Goal: Task Accomplishment & Management: Use online tool/utility

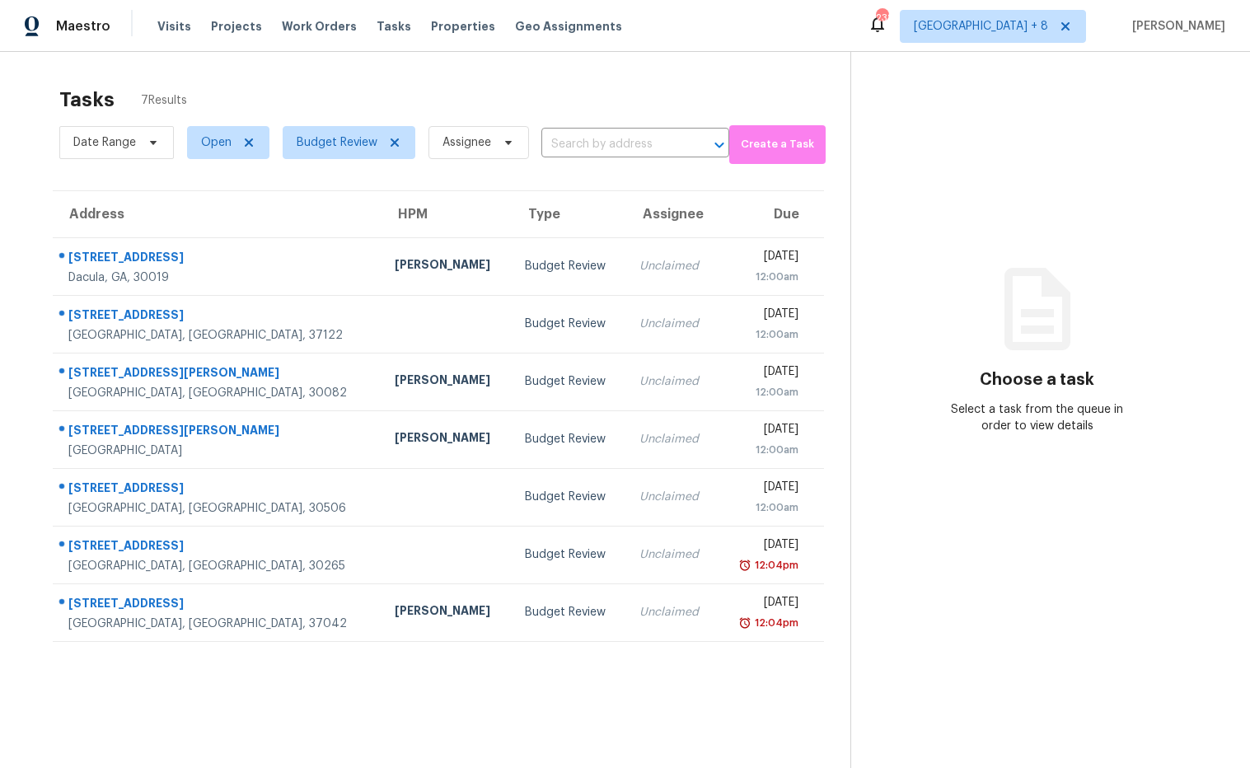
scroll to position [52, 0]
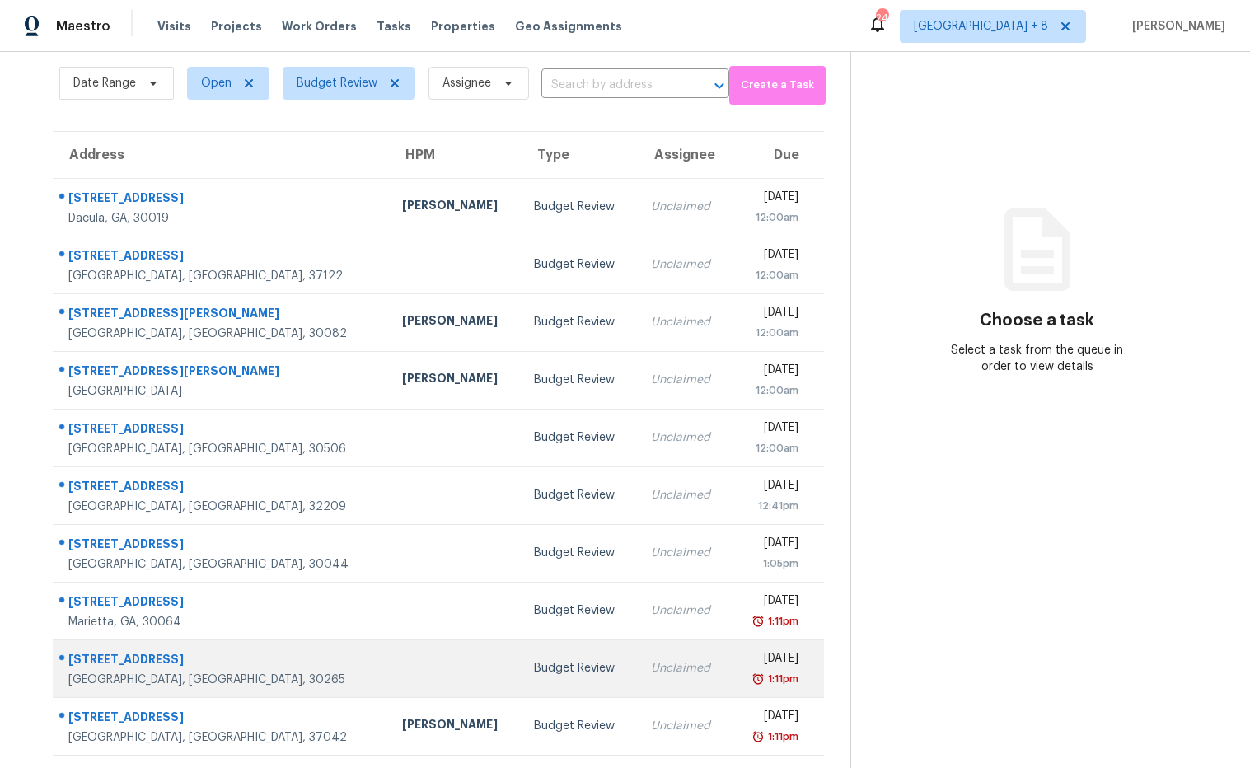
scroll to position [60, 0]
click at [163, 656] on div "70 High Point North Dr" at bounding box center [221, 660] width 307 height 21
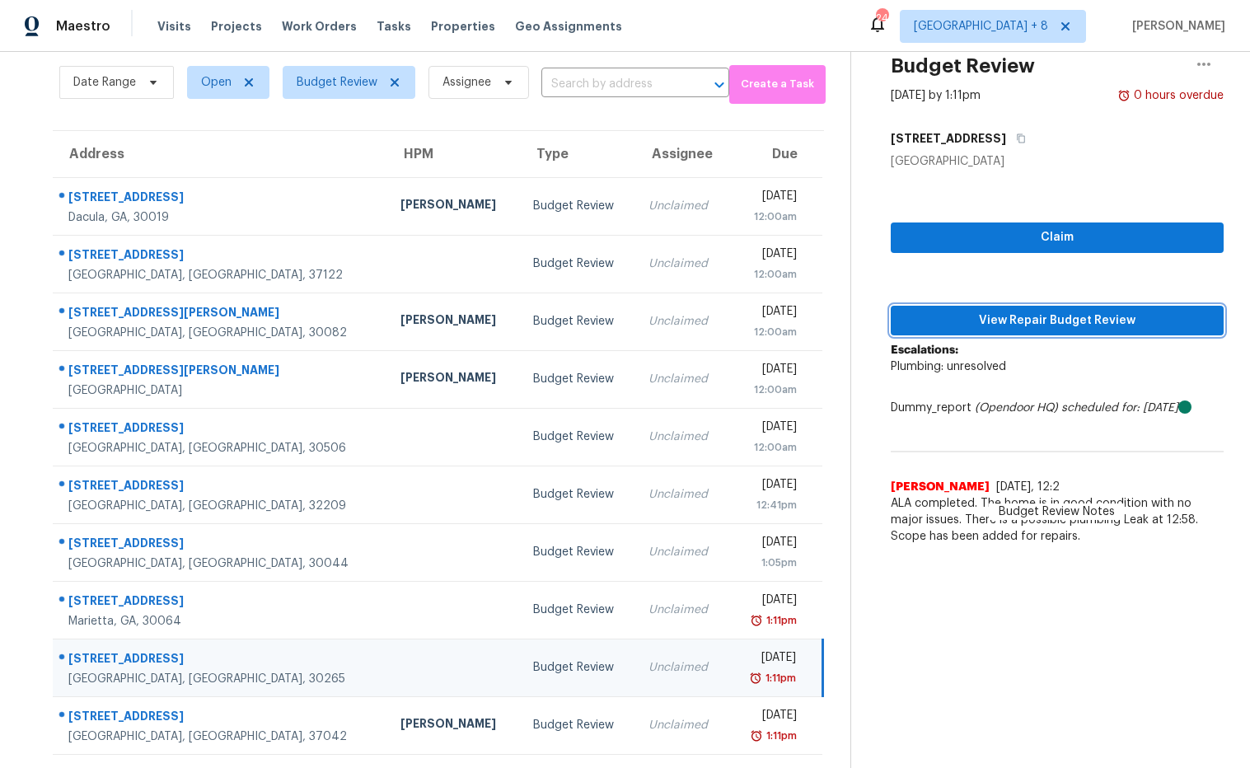
click at [928, 326] on span "View Repair Budget Review" at bounding box center [1057, 321] width 307 height 21
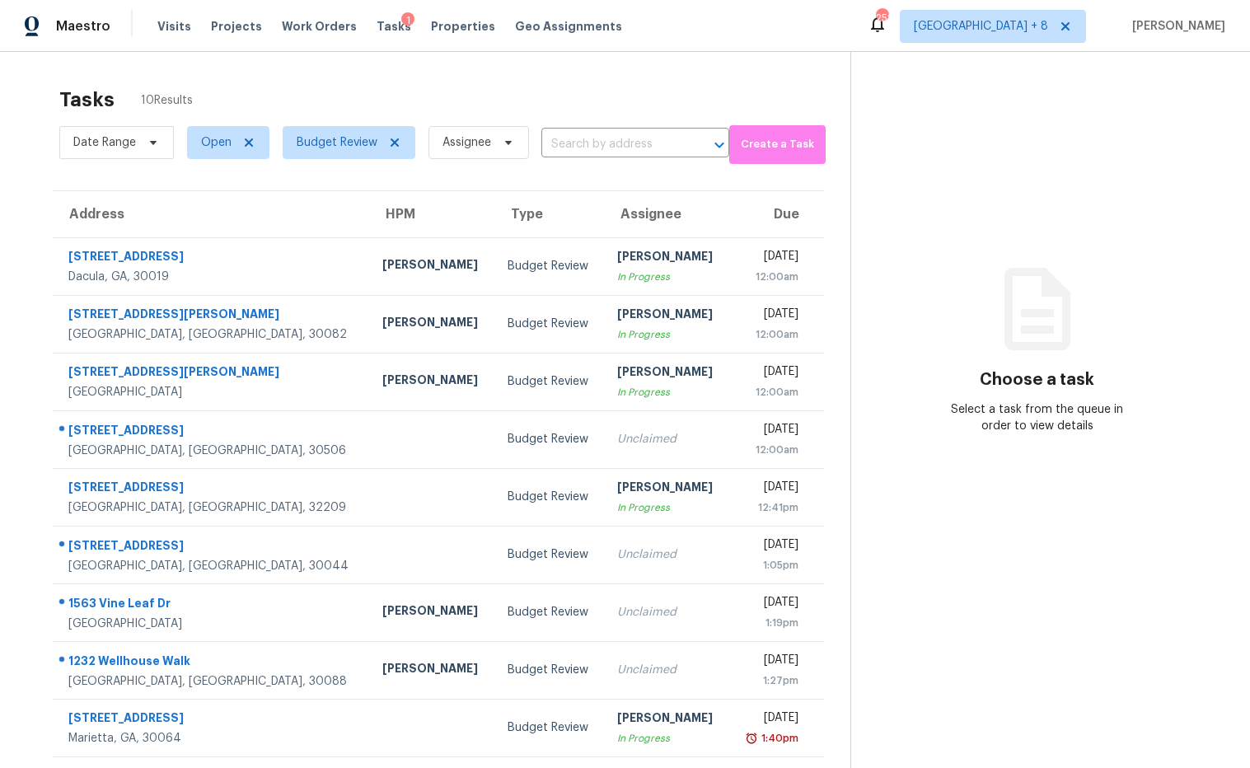
scroll to position [60, 0]
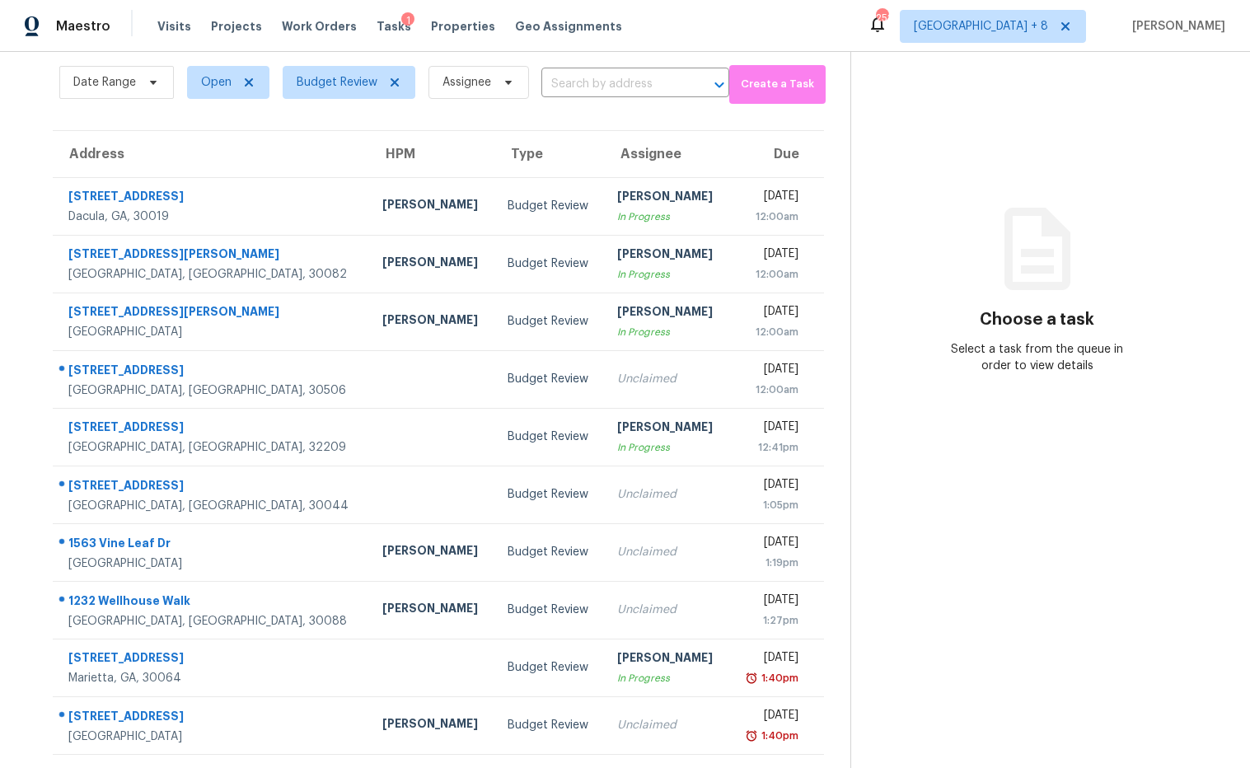
click at [965, 191] on section "Choose a task Select a task from the queue in order to view details" at bounding box center [1037, 380] width 373 height 776
click at [751, 30] on div "Maestro Visits Projects Work Orders Tasks 1 Properties Geo Assignments 252 Atla…" at bounding box center [625, 26] width 1250 height 52
click at [768, 42] on div "Maestro Visits Projects Work Orders Tasks 1 Properties Geo Assignments 251 Atla…" at bounding box center [625, 26] width 1250 height 52
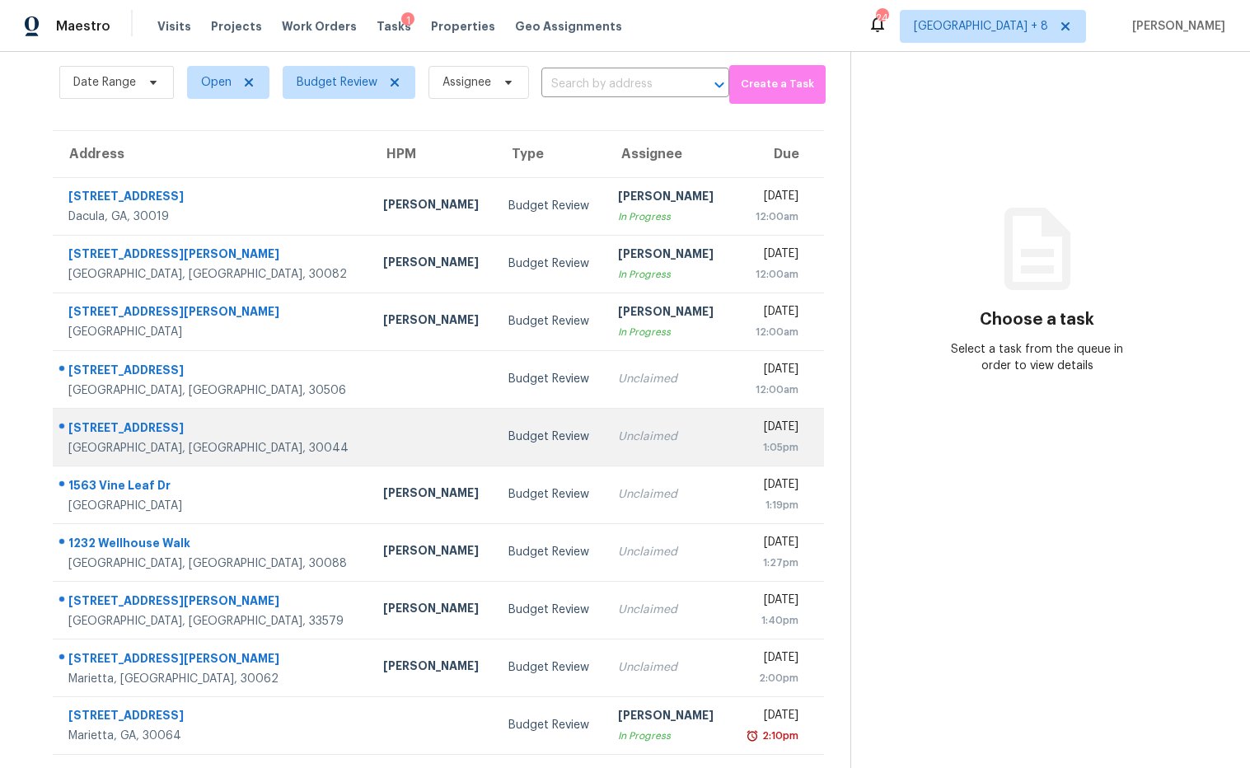
click at [118, 428] on div "775 Terrace Trce" at bounding box center [212, 430] width 288 height 21
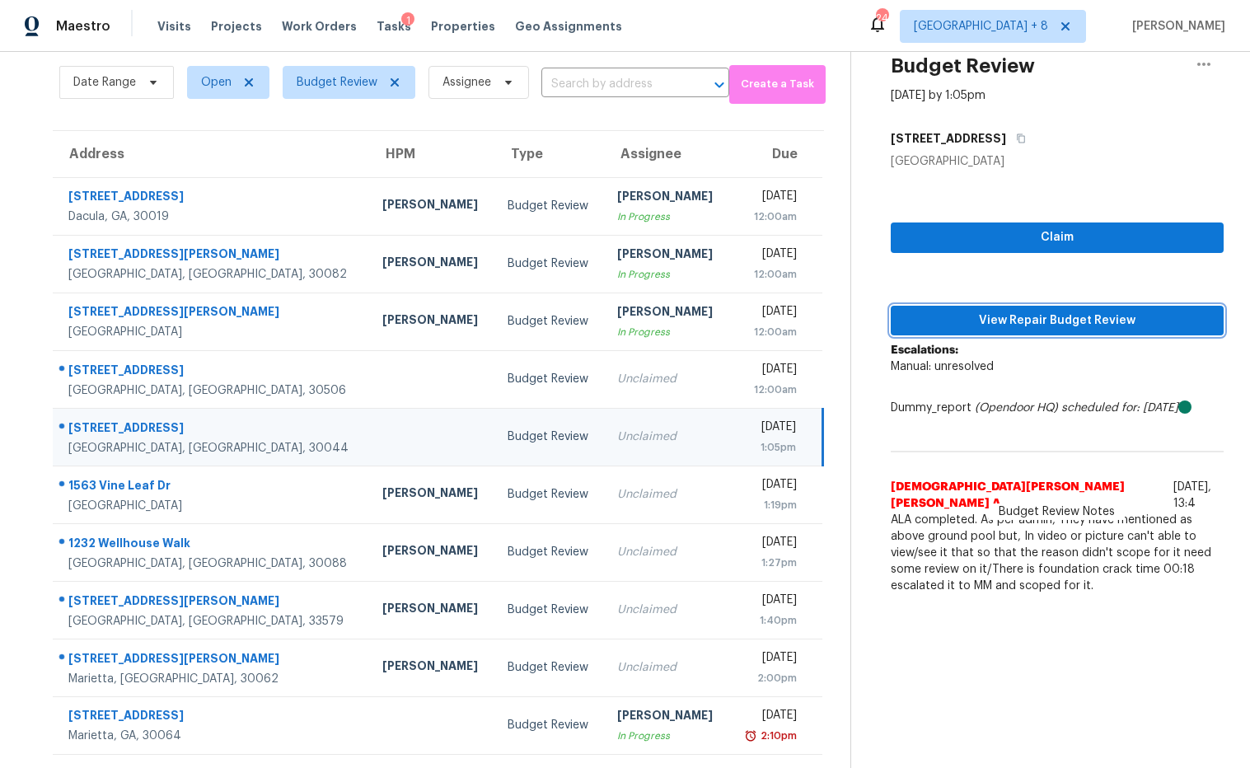
click at [1018, 321] on span "View Repair Budget Review" at bounding box center [1057, 321] width 307 height 21
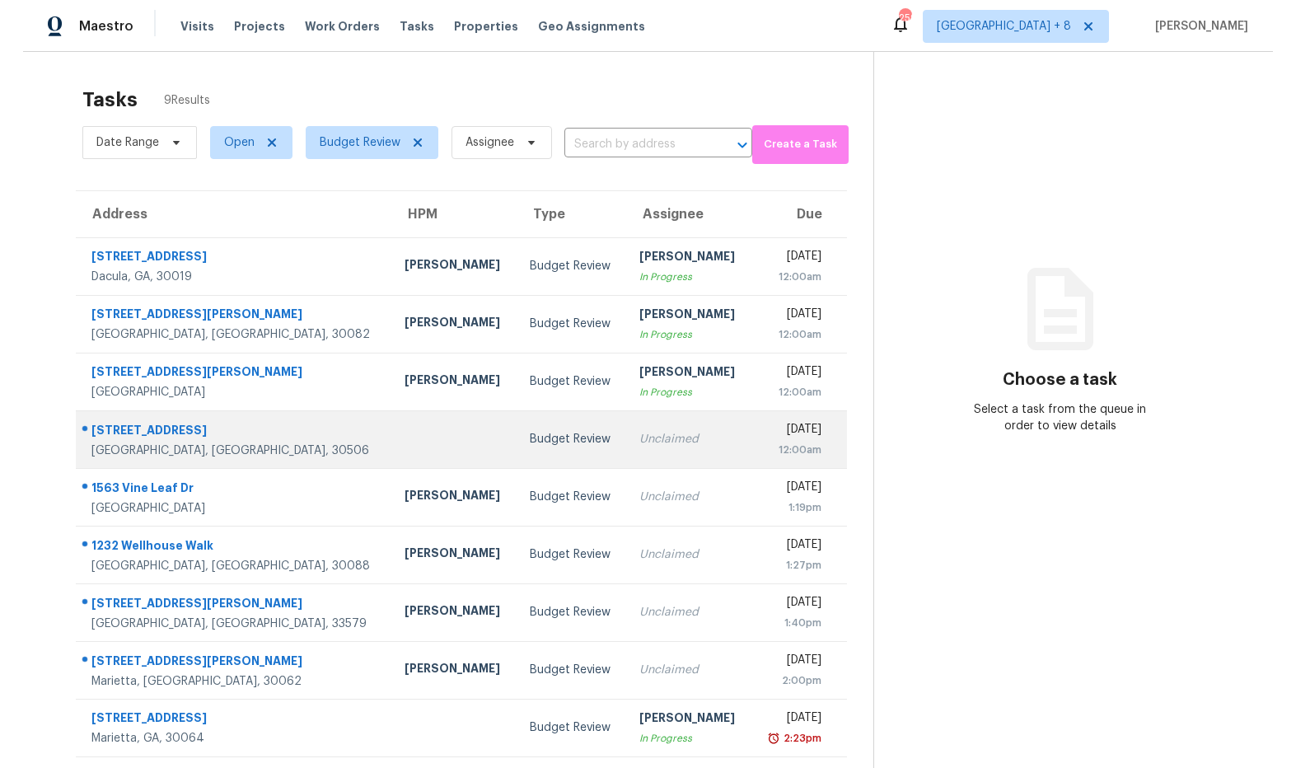
scroll to position [52, 0]
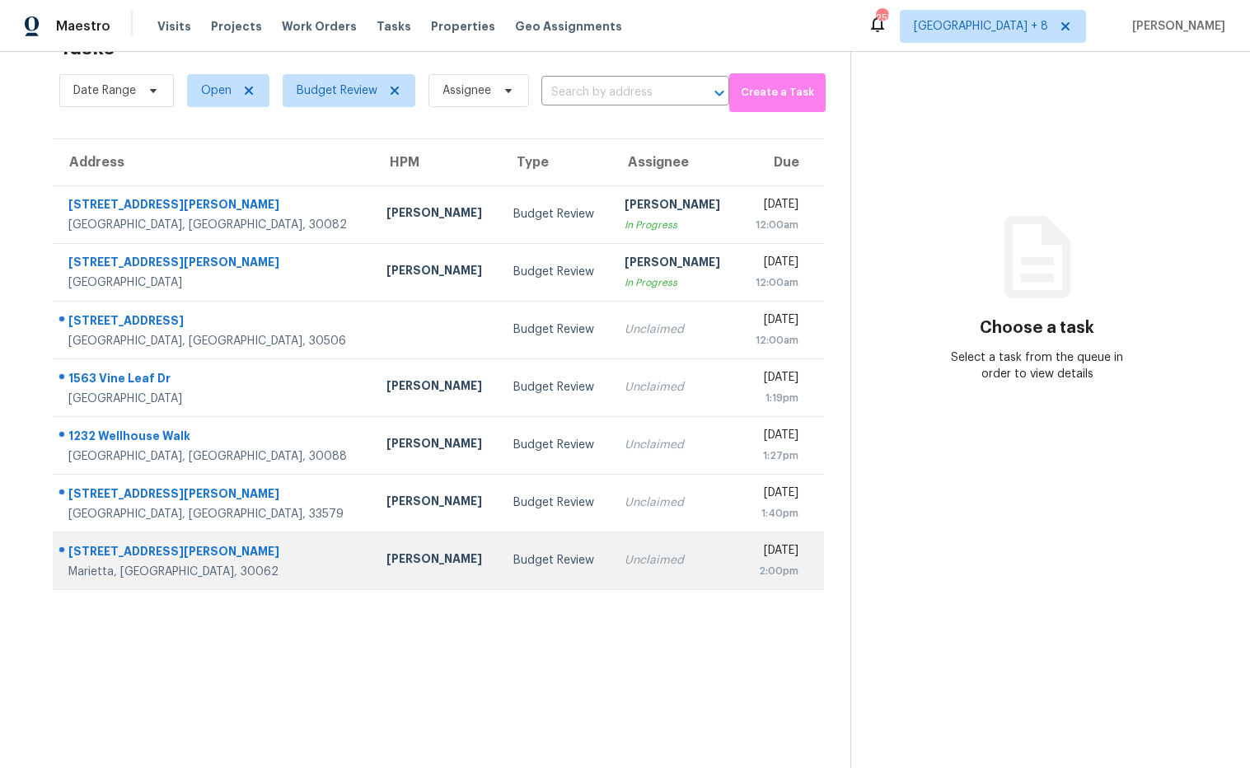
click at [387, 557] on div "Kenroy Hoilett" at bounding box center [437, 561] width 101 height 21
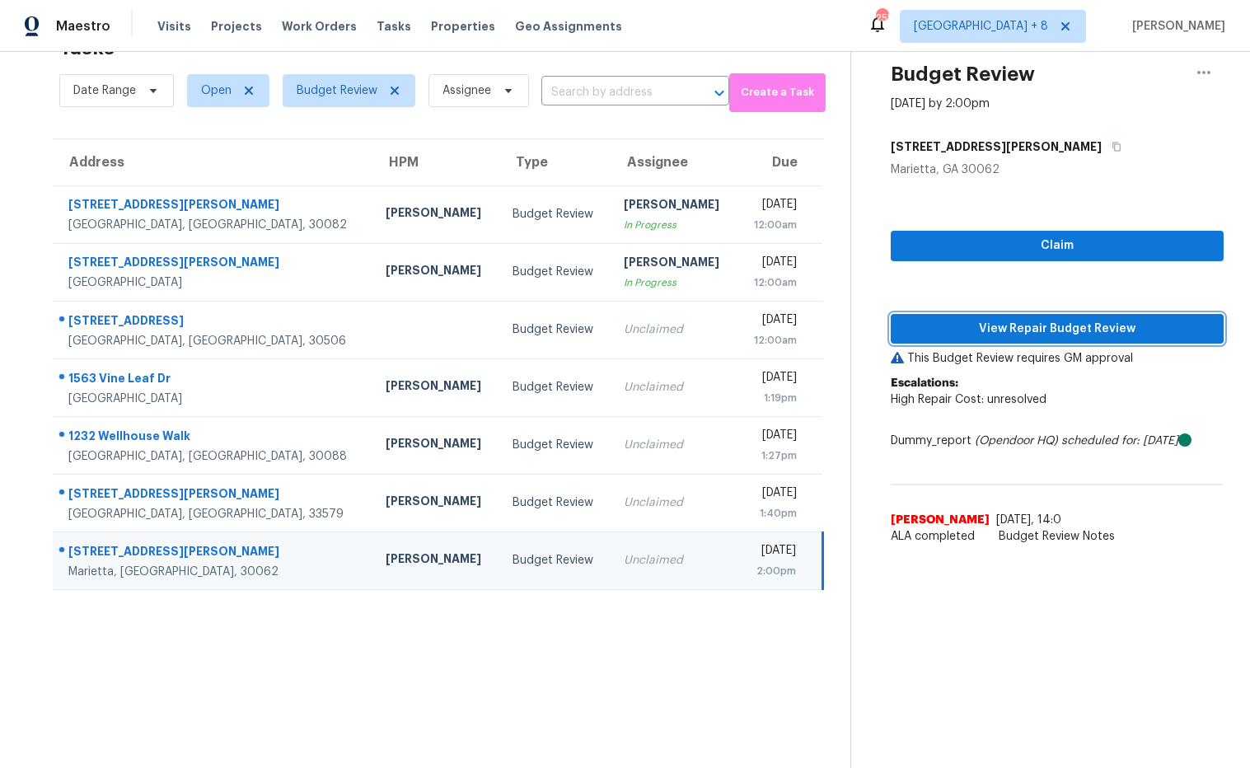
click at [941, 335] on span "View Repair Budget Review" at bounding box center [1057, 329] width 307 height 21
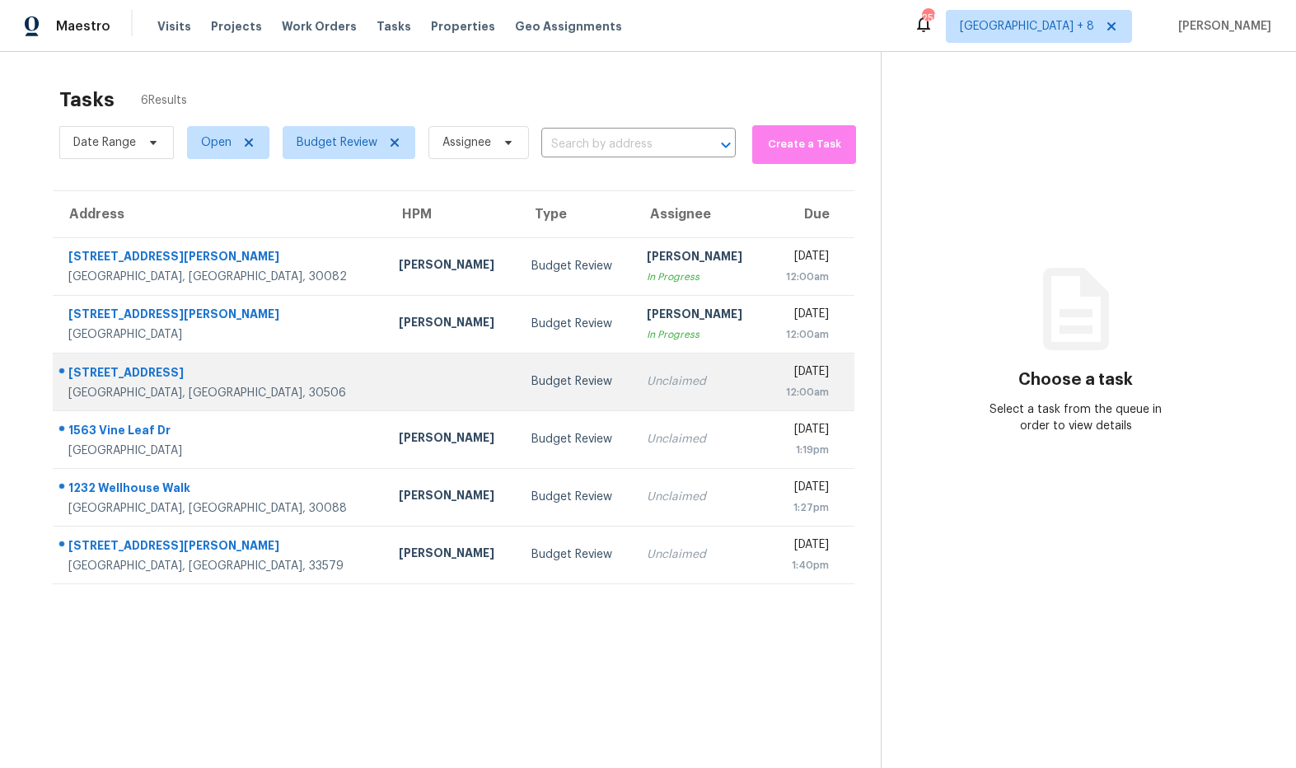
click at [124, 372] on div "[STREET_ADDRESS]" at bounding box center [220, 374] width 304 height 21
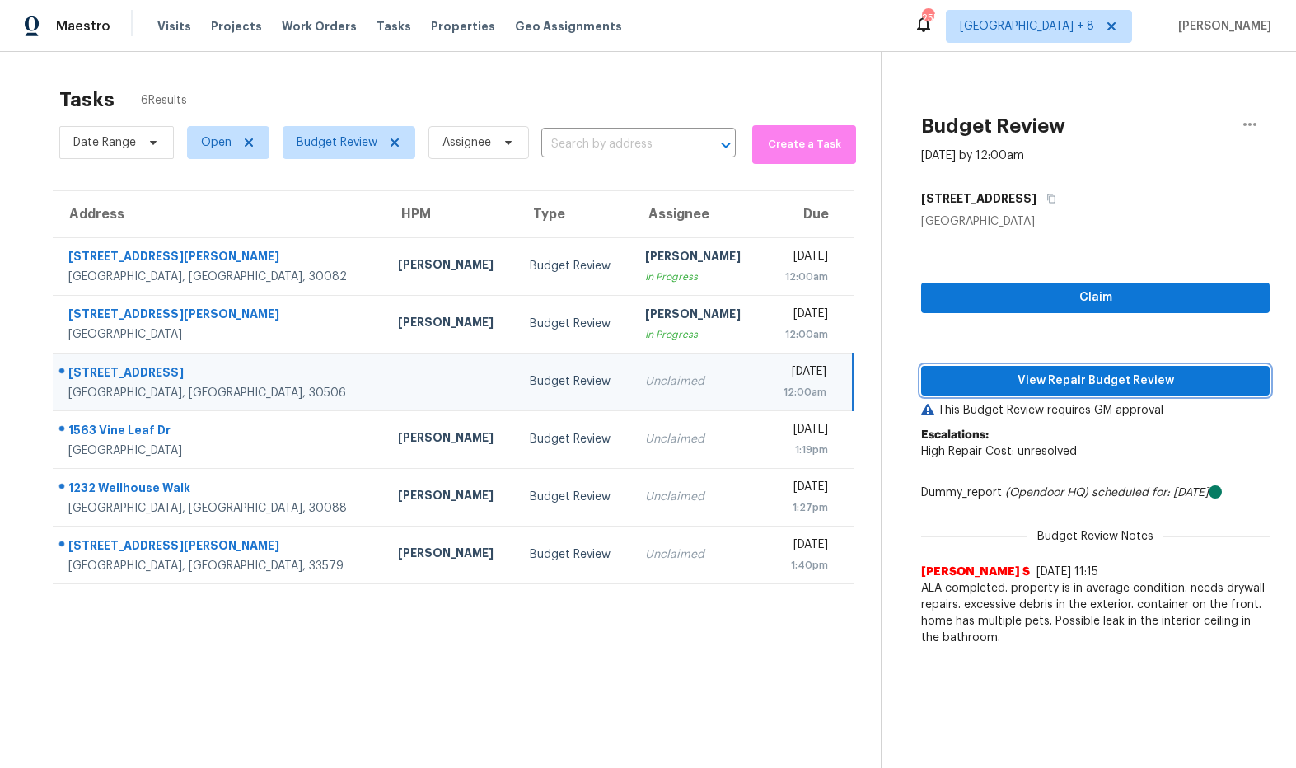
click at [1038, 384] on span "View Repair Budget Review" at bounding box center [1096, 381] width 322 height 21
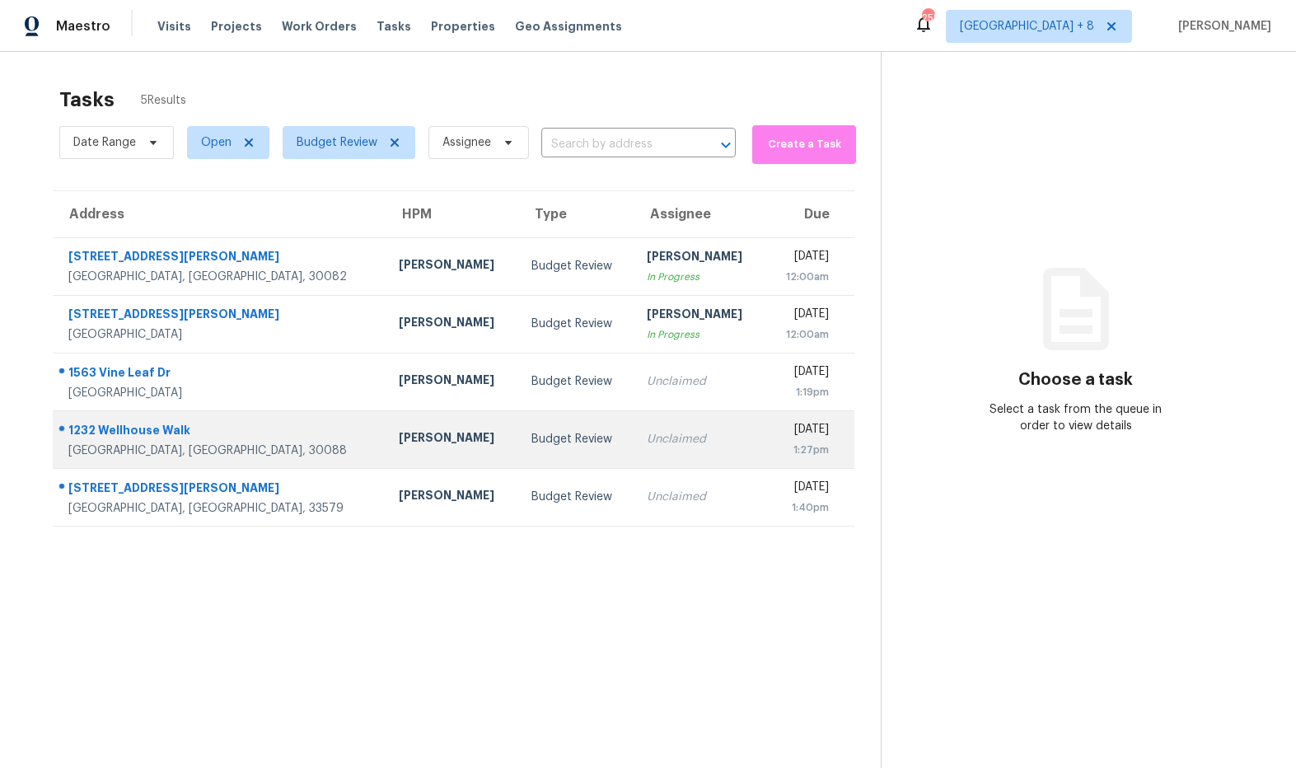
click at [158, 428] on div "1232 Wellhouse Walk" at bounding box center [220, 432] width 304 height 21
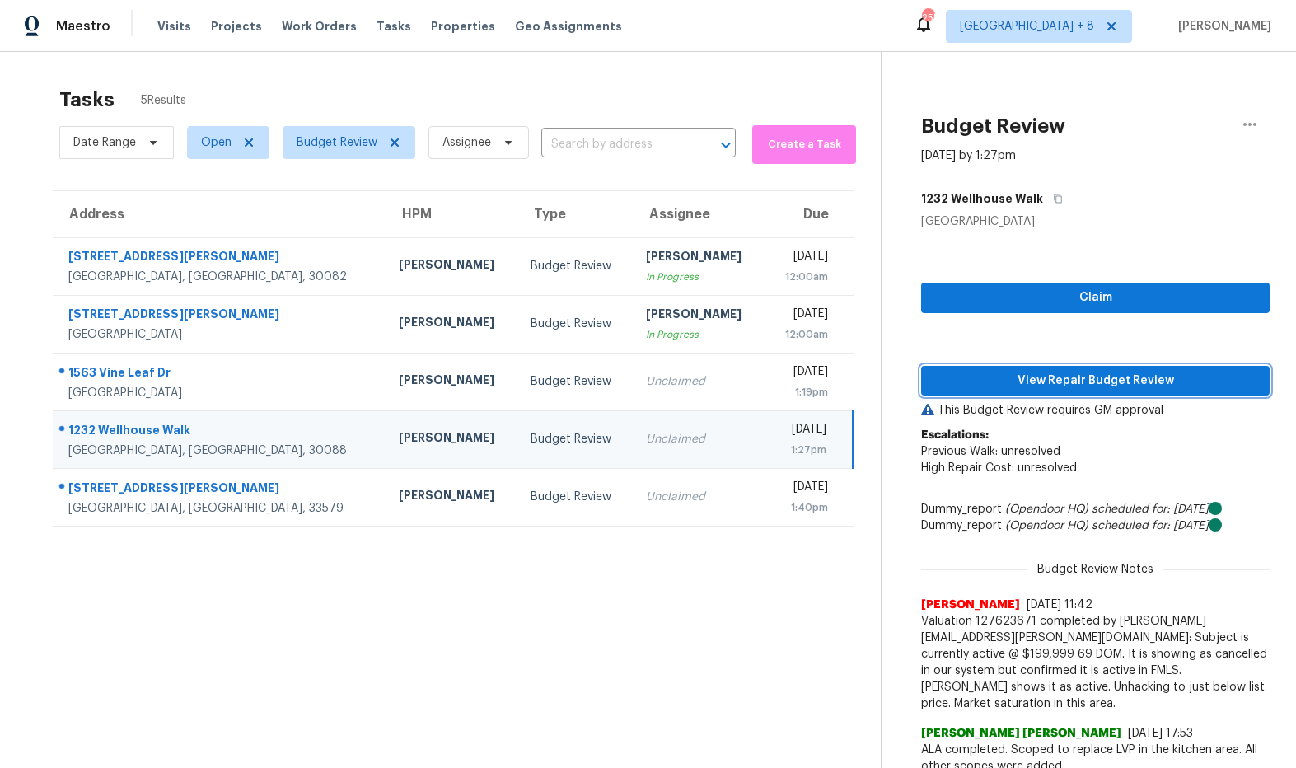
click at [1067, 387] on span "View Repair Budget Review" at bounding box center [1096, 381] width 322 height 21
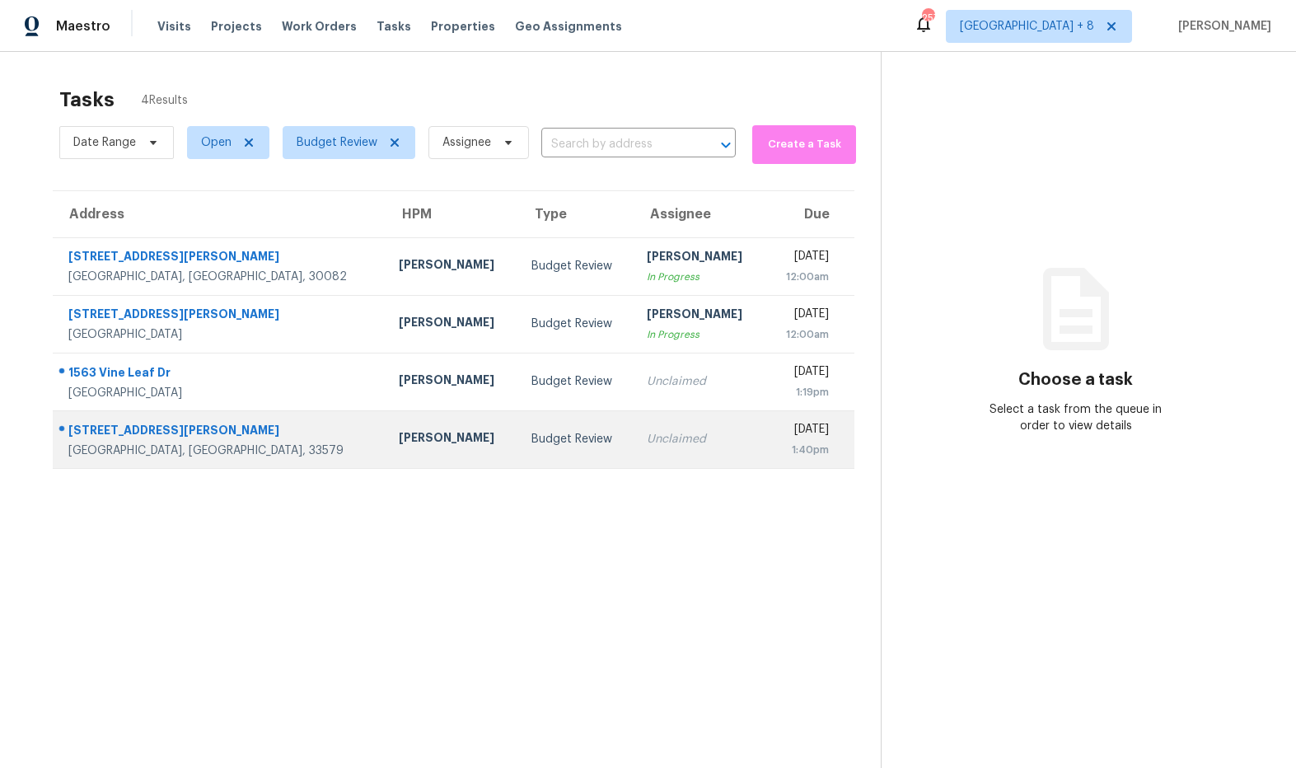
click at [185, 431] on div "[STREET_ADDRESS][PERSON_NAME]" at bounding box center [220, 432] width 304 height 21
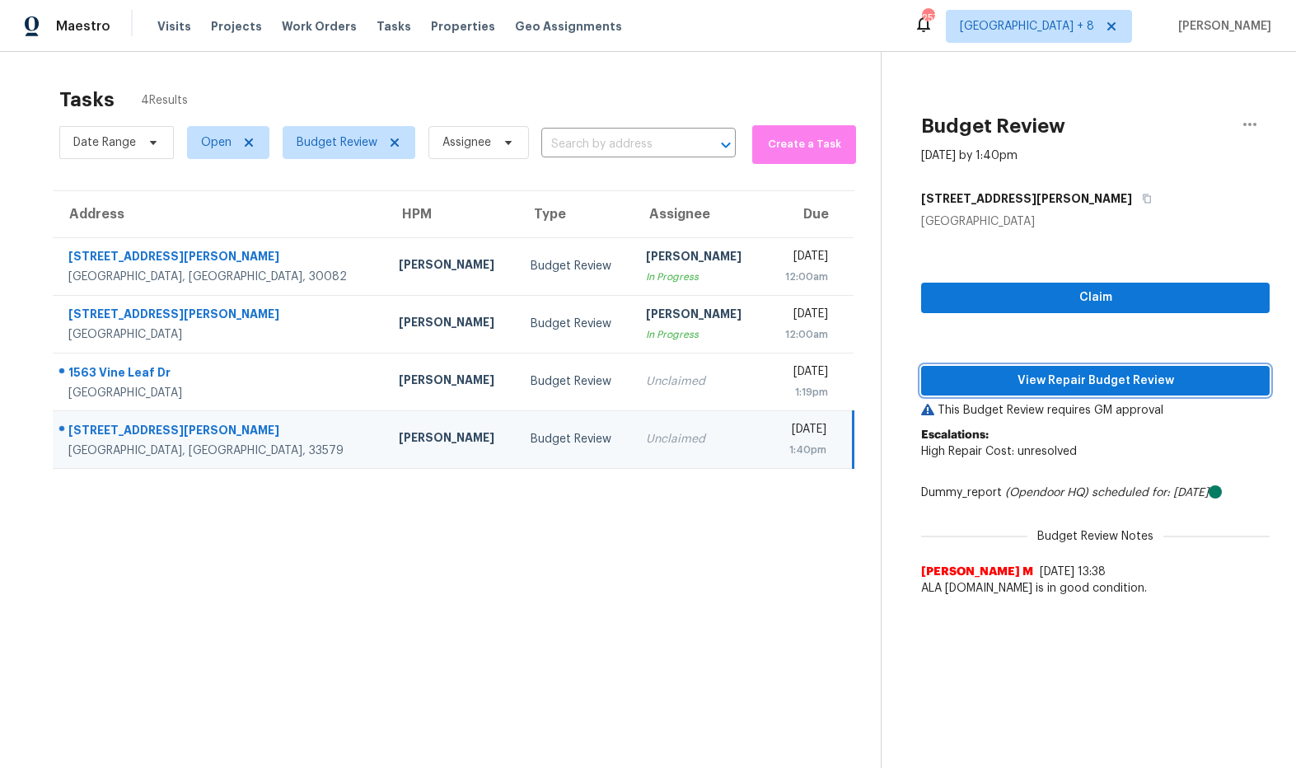
click at [987, 386] on span "View Repair Budget Review" at bounding box center [1096, 381] width 322 height 21
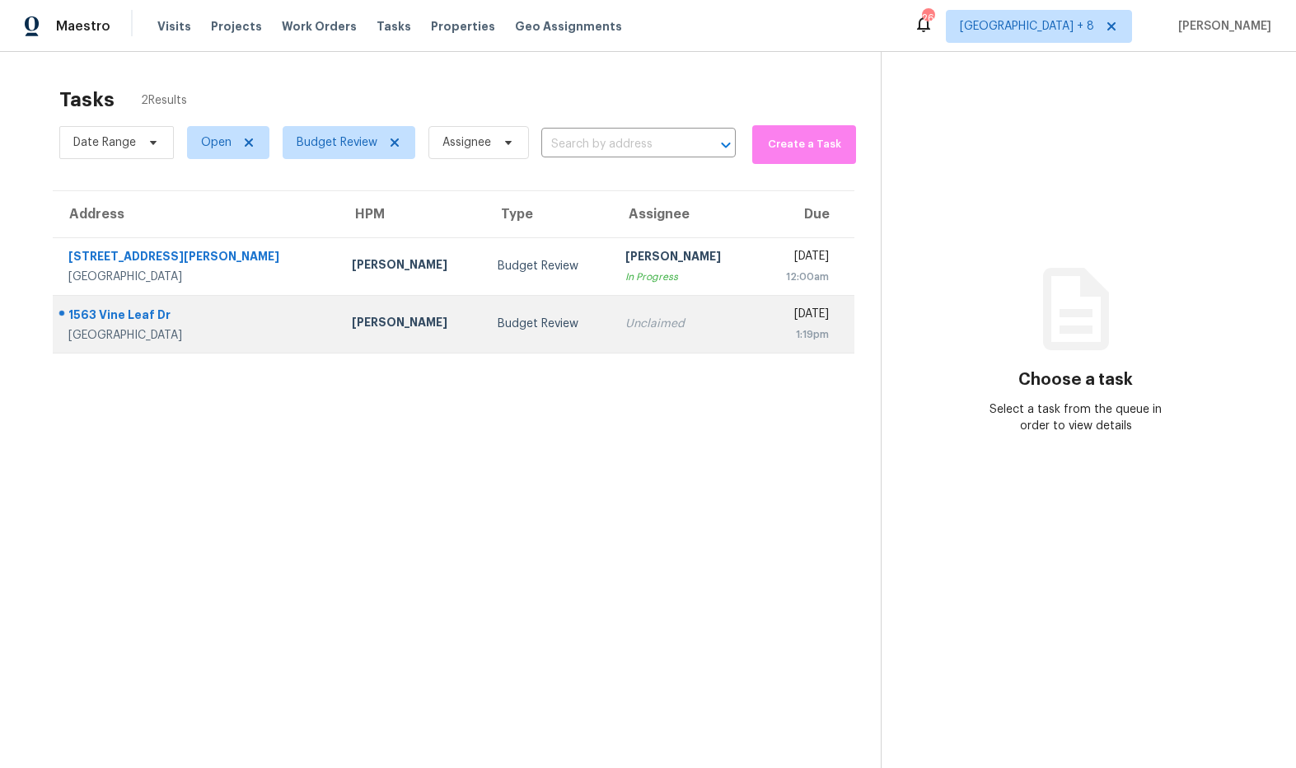
click at [352, 324] on div "[PERSON_NAME]" at bounding box center [411, 324] width 119 height 21
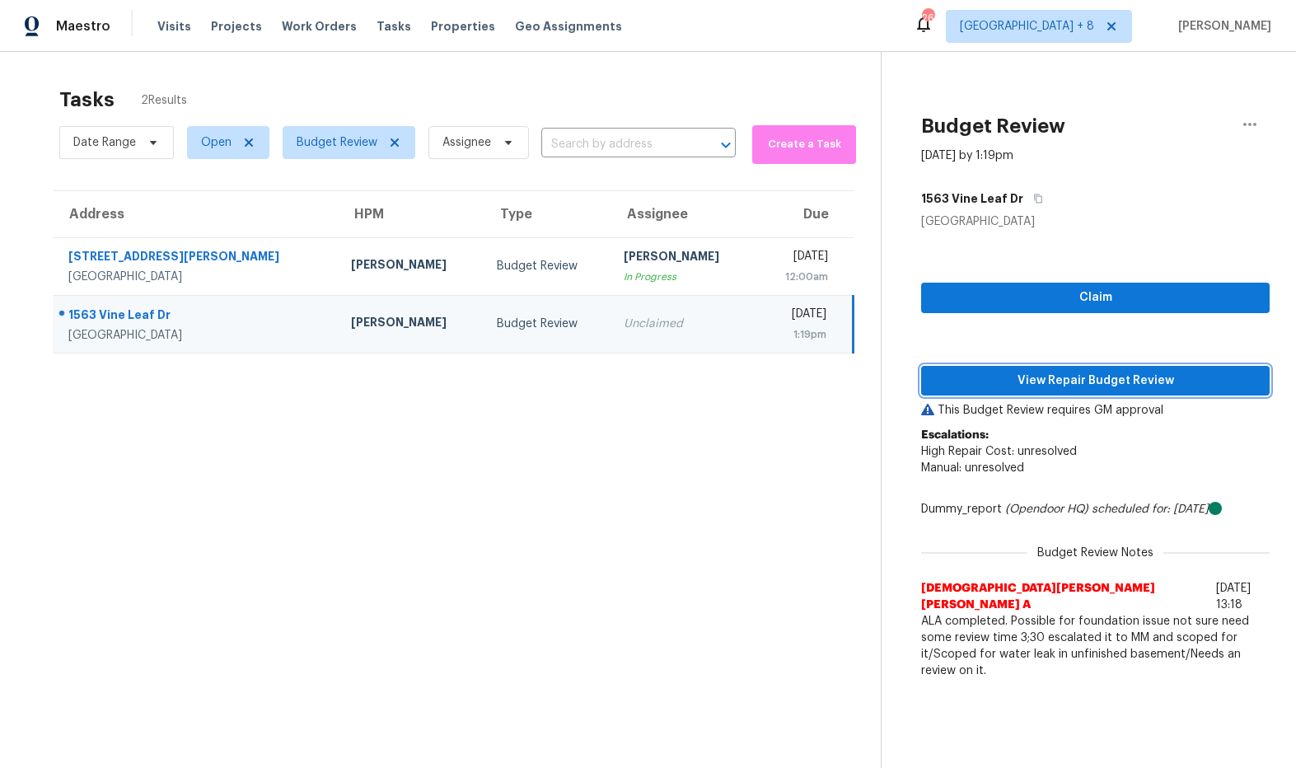
click at [1141, 381] on span "View Repair Budget Review" at bounding box center [1096, 381] width 322 height 21
